Goal: Task Accomplishment & Management: Use online tool/utility

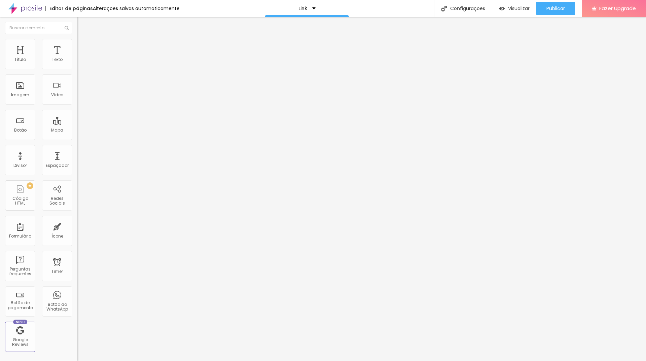
click at [77, 58] on span "Trocar imagem" at bounding box center [95, 55] width 37 height 6
click at [77, 42] on li "Estilo" at bounding box center [115, 42] width 77 height 7
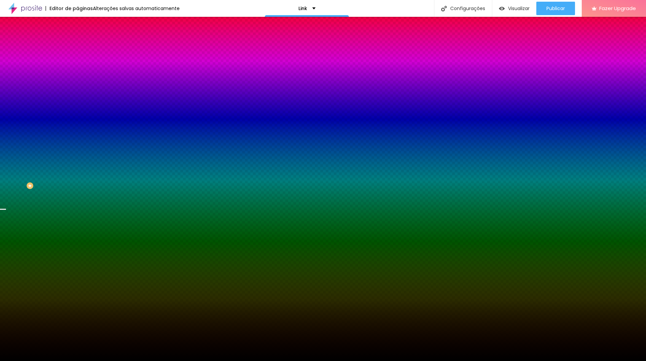
click at [77, 62] on span "Trocar imagem" at bounding box center [95, 59] width 37 height 6
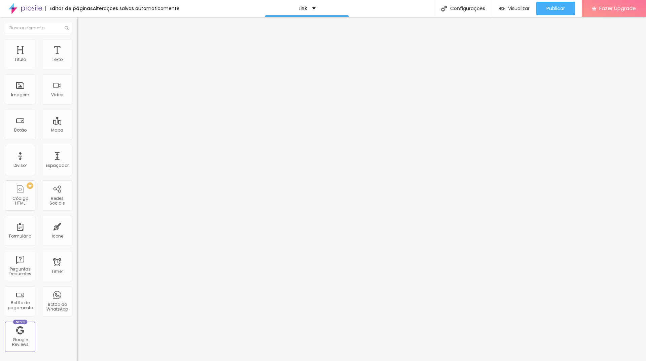
click at [77, 63] on input "Cursos" at bounding box center [117, 59] width 81 height 7
drag, startPoint x: 37, startPoint y: 75, endPoint x: 0, endPoint y: 75, distance: 37.0
click at [77, 75] on div "Texto Cursos Alinhamento [GEOGRAPHIC_DATA] Link URL https:// Abrir em uma nova …" at bounding box center [115, 101] width 77 height 98
type input "WHATSAPP"
click at [77, 63] on input "Meu site" at bounding box center [117, 59] width 81 height 7
